Goal: Submit feedback/report problem: Leave review/rating

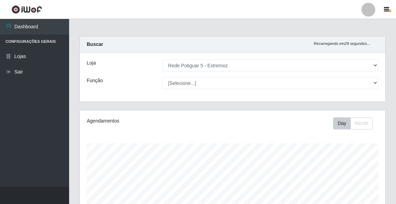
select select "79"
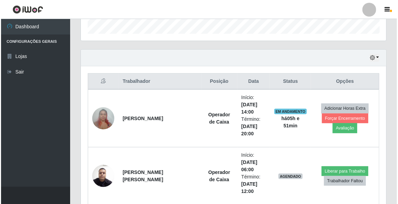
scroll to position [144, 306]
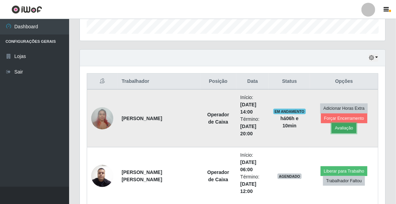
click at [343, 127] on button "Avaliação" at bounding box center [344, 128] width 25 height 10
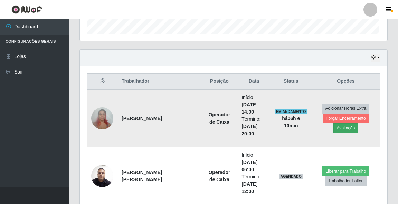
scroll to position [144, 304]
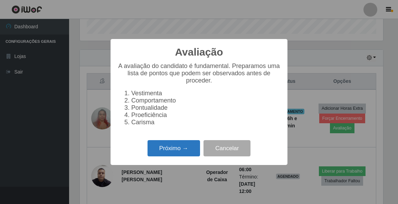
click at [169, 150] on button "Próximo →" at bounding box center [174, 148] width 53 height 16
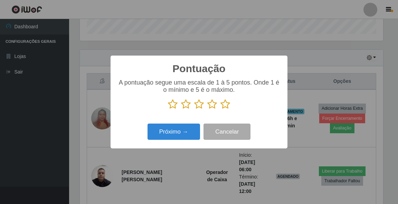
scroll to position [345699, 345538]
click at [223, 105] on icon at bounding box center [226, 104] width 10 height 10
click at [221, 110] on input "radio" at bounding box center [221, 110] width 0 height 0
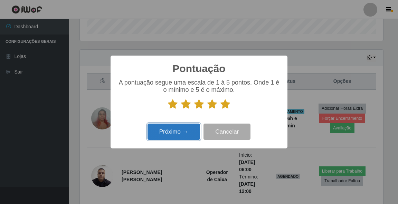
click at [174, 136] on button "Próximo →" at bounding box center [174, 132] width 53 height 16
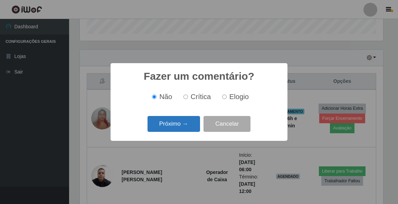
click at [175, 127] on button "Próximo →" at bounding box center [174, 124] width 53 height 16
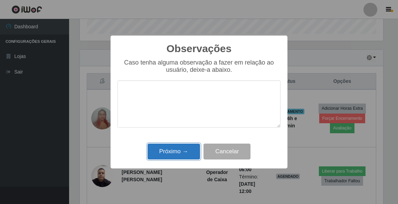
click at [191, 154] on button "Próximo →" at bounding box center [174, 152] width 53 height 16
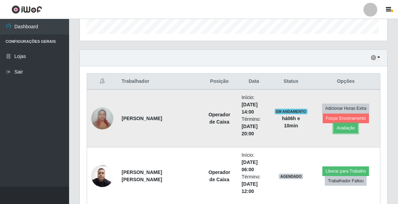
scroll to position [144, 306]
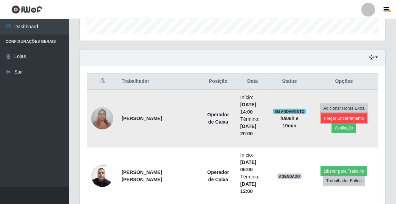
click at [323, 118] on button "Forçar Encerramento" at bounding box center [344, 119] width 46 height 10
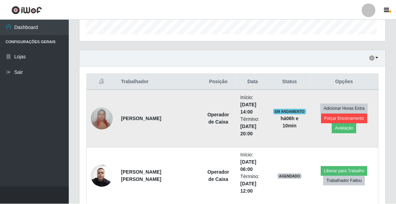
scroll to position [144, 304]
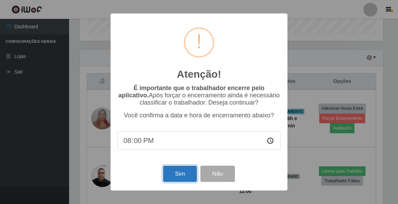
click at [178, 180] on button "Sim" at bounding box center [180, 174] width 34 height 16
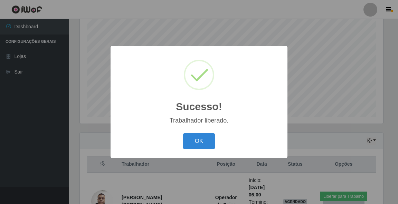
click at [201, 128] on div "Sucesso! × Trabalhador liberado. OK Cancel" at bounding box center [199, 102] width 177 height 112
click at [198, 140] on button "OK" at bounding box center [199, 141] width 32 height 16
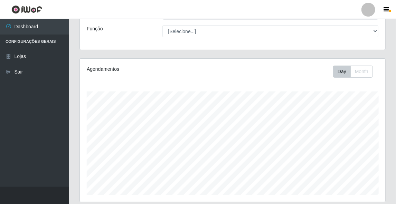
scroll to position [0, 0]
